Goal: Task Accomplishment & Management: Use online tool/utility

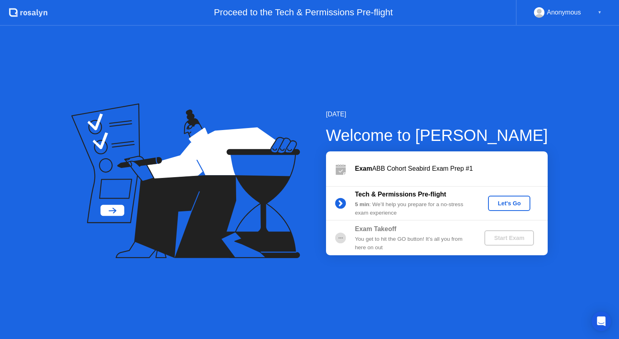
click at [514, 205] on div "Let's Go" at bounding box center [509, 203] width 36 height 6
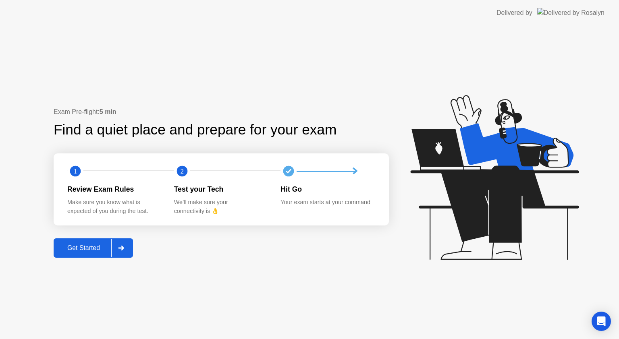
click at [98, 245] on div "Get Started" at bounding box center [83, 248] width 55 height 7
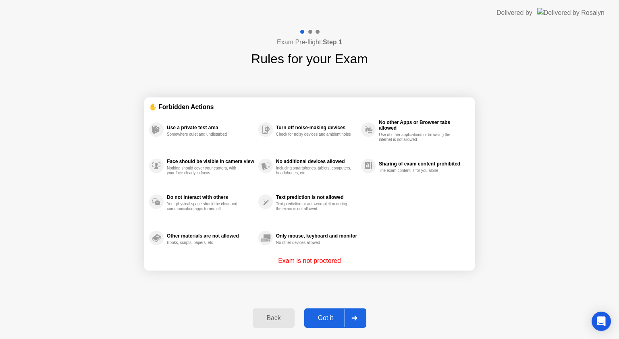
click at [314, 316] on div "Got it" at bounding box center [326, 318] width 38 height 7
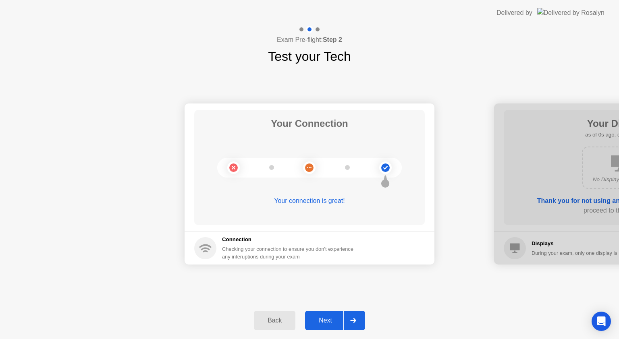
click at [322, 313] on button "Next" at bounding box center [335, 320] width 60 height 19
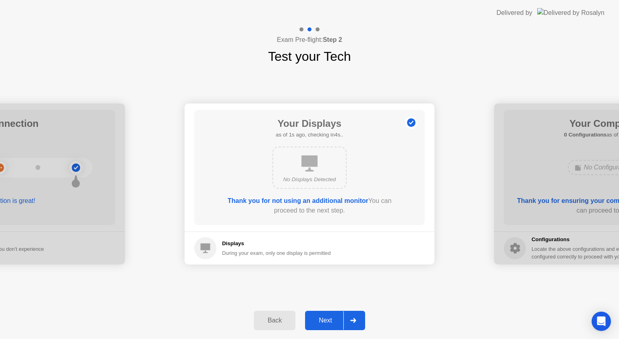
click at [353, 319] on icon at bounding box center [353, 320] width 6 height 5
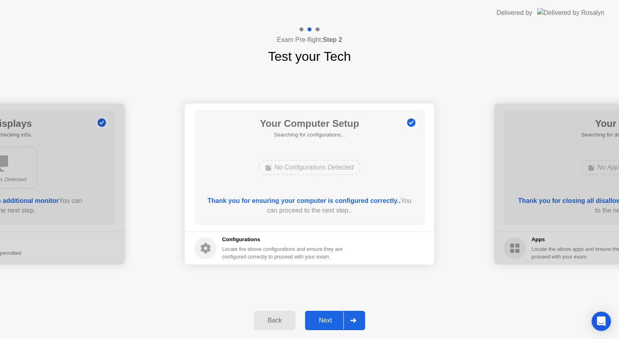
click at [353, 319] on icon at bounding box center [353, 320] width 6 height 5
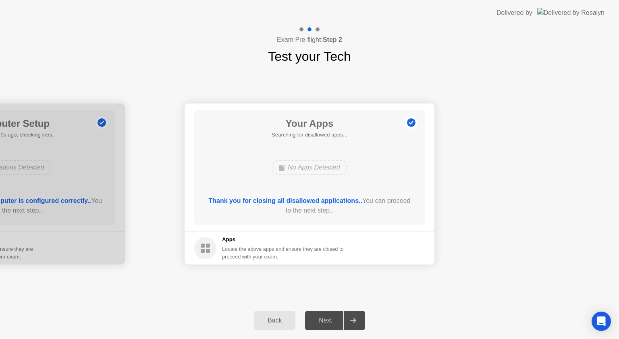
click at [353, 319] on icon at bounding box center [353, 320] width 6 height 5
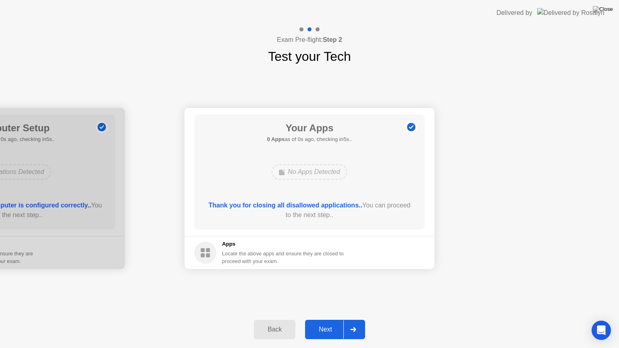
click at [353, 328] on icon at bounding box center [353, 329] width 6 height 5
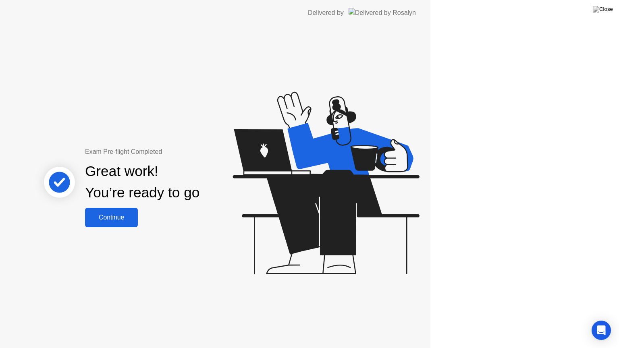
click at [353, 328] on div "Exam Pre-flight Completed Great work! You’re ready to go Continue" at bounding box center [215, 187] width 430 height 322
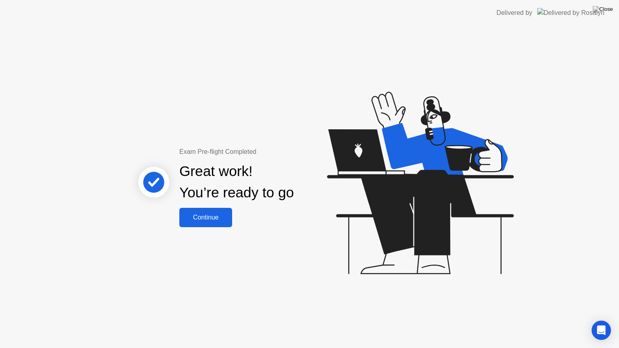
click at [208, 215] on div "Continue" at bounding box center [206, 217] width 48 height 7
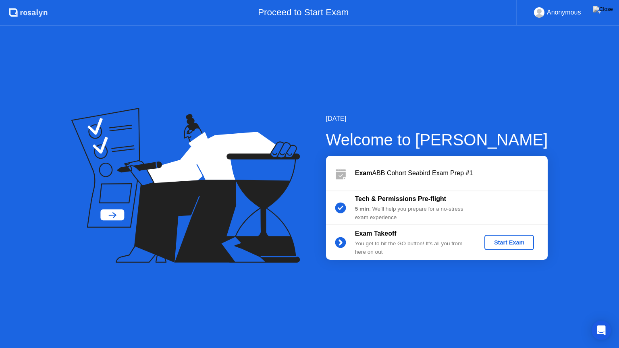
click at [498, 244] on div "Start Exam" at bounding box center [509, 242] width 43 height 6
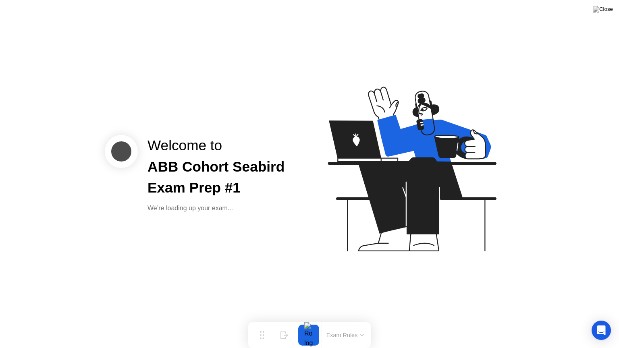
click at [312, 212] on icon at bounding box center [410, 173] width 208 height 206
